Goal: Navigation & Orientation: Find specific page/section

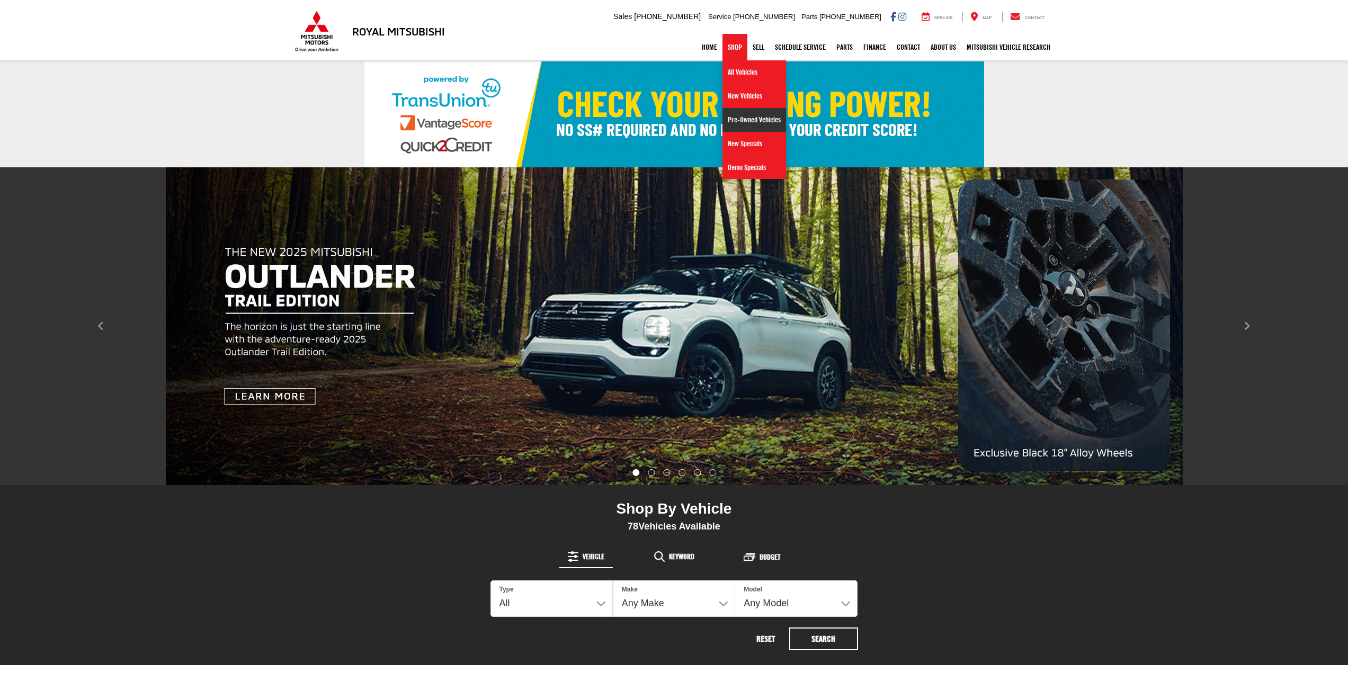
click at [737, 126] on link "Pre-Owned Vehicles" at bounding box center [754, 120] width 64 height 24
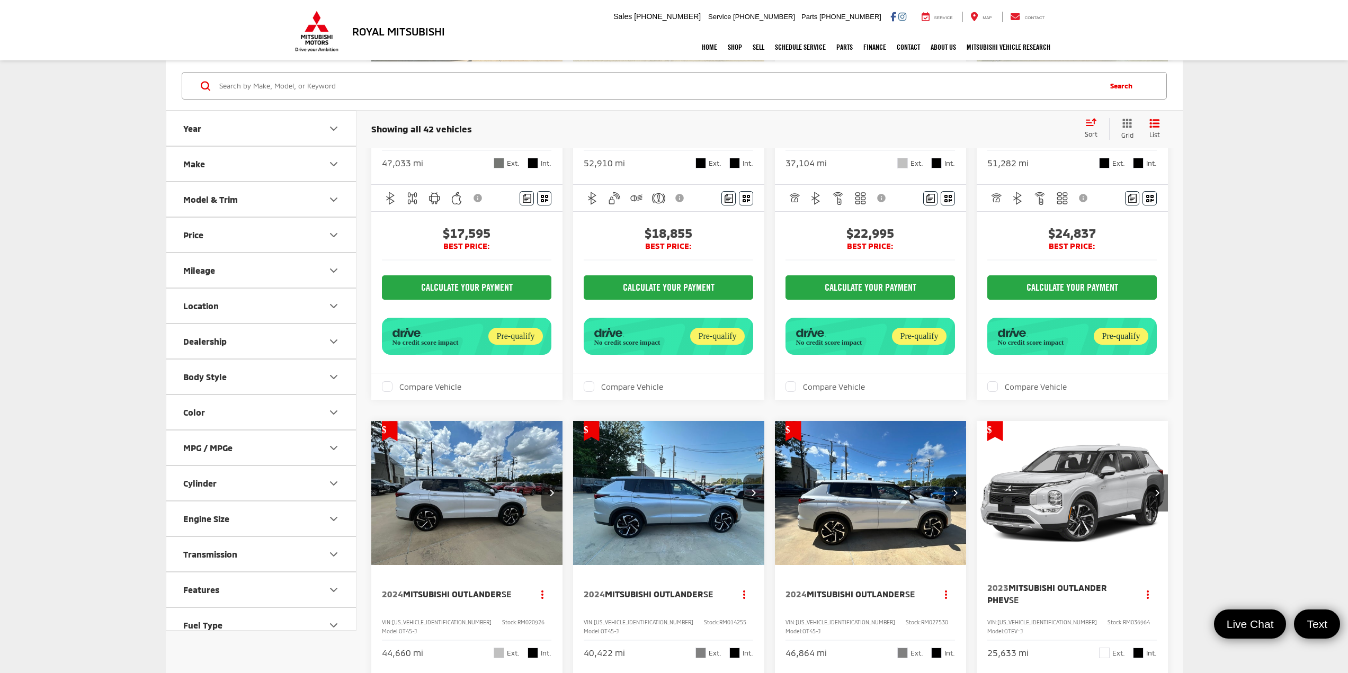
scroll to position [265, 0]
